Goal: Navigation & Orientation: Go to known website

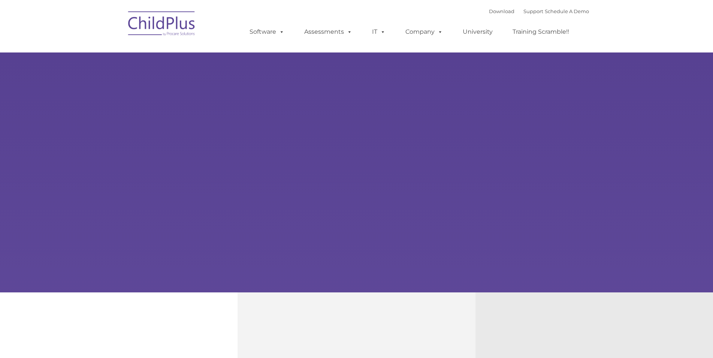
type input ""
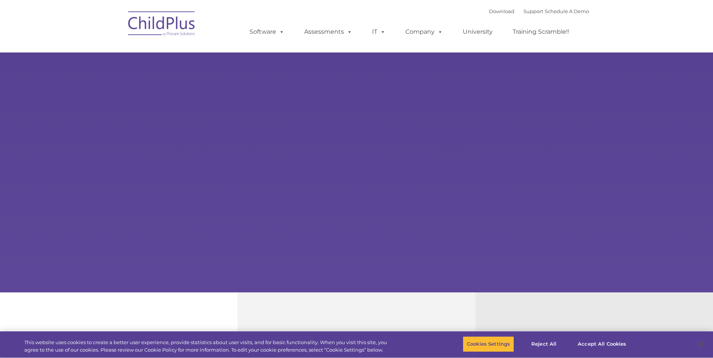
select select "MEDIUM"
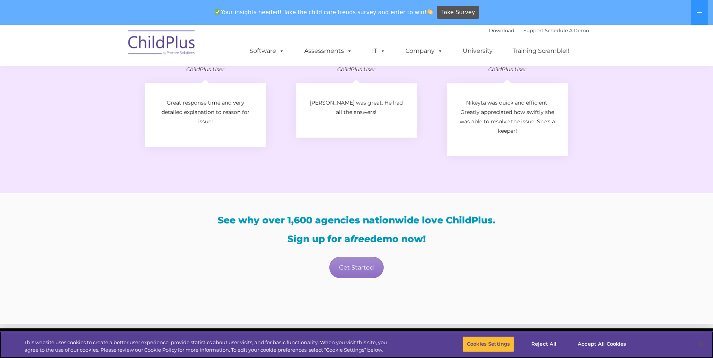
scroll to position [1292, 0]
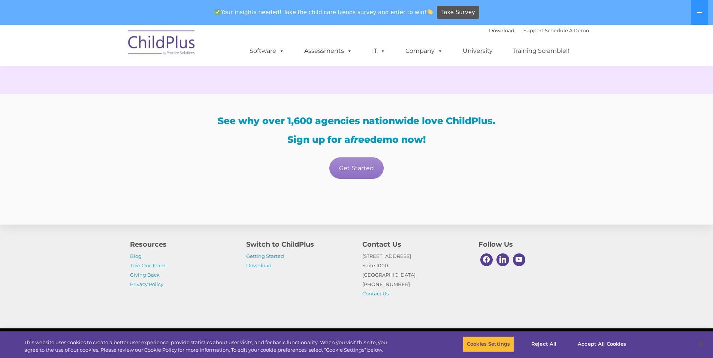
click at [694, 330] on div "© 2025 ChildPlus by Procare Solutions. All rights reserved." at bounding box center [356, 343] width 713 height 30
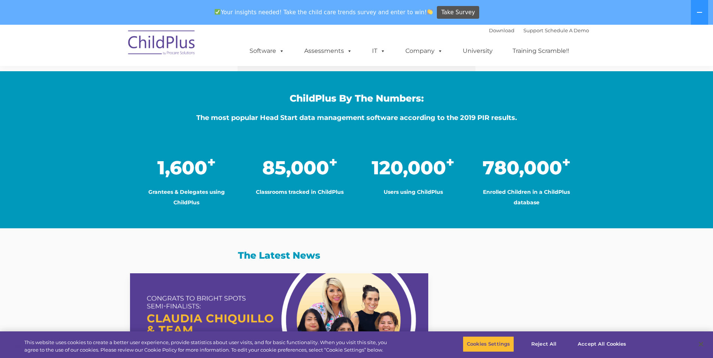
click at [694, 328] on section "New Layer Learn More Request a Demo The Future of ChildPlus is Here! Boost your…" at bounding box center [356, 189] width 713 height 1465
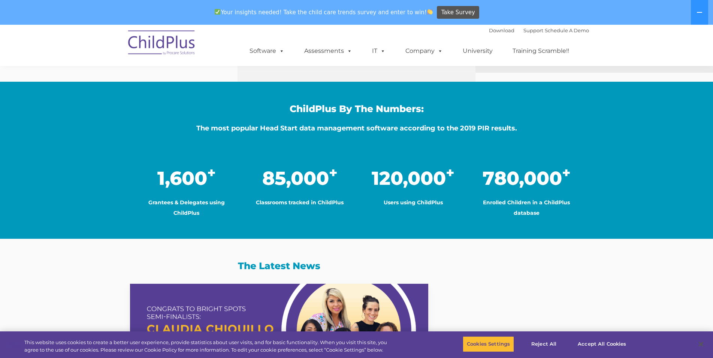
scroll to position [559, 0]
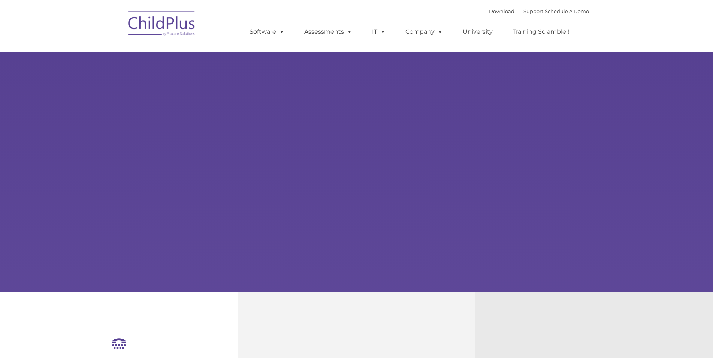
select select "MEDIUM"
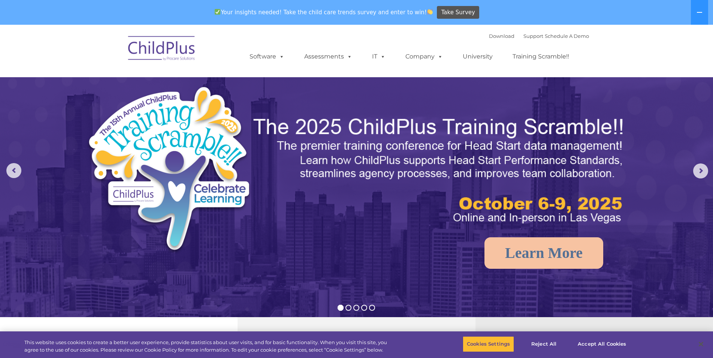
click at [148, 51] on img at bounding box center [161, 49] width 75 height 37
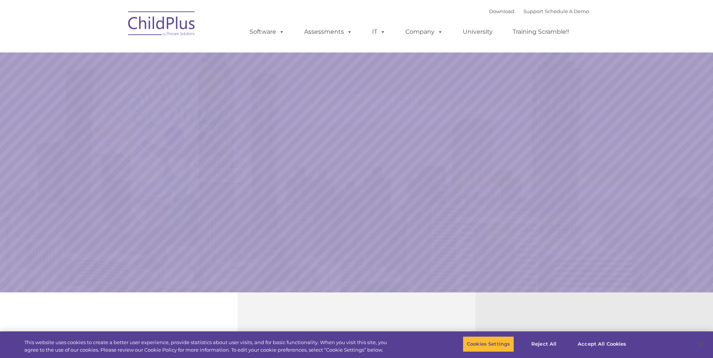
select select "MEDIUM"
